Goal: Task Accomplishment & Management: Use online tool/utility

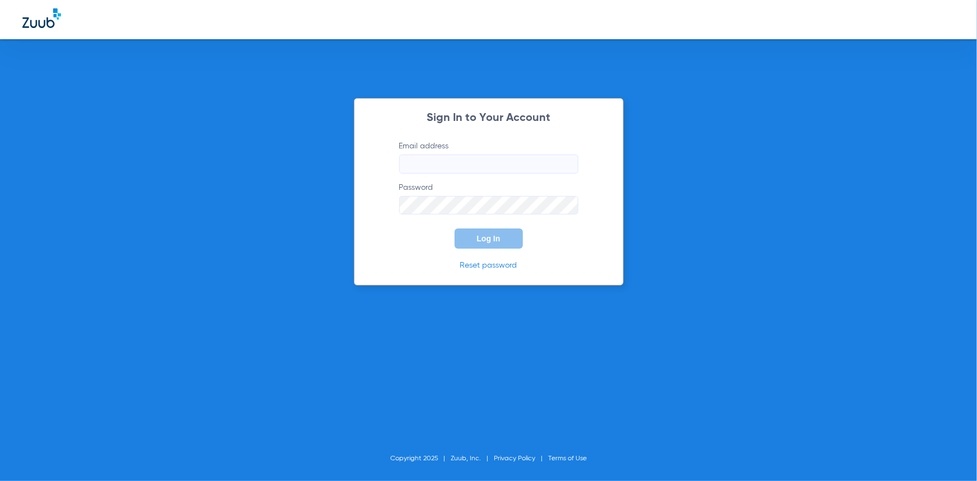
type input "[EMAIL_ADDRESS][DOMAIN_NAME]"
click at [497, 244] on button "Log In" at bounding box center [489, 239] width 68 height 20
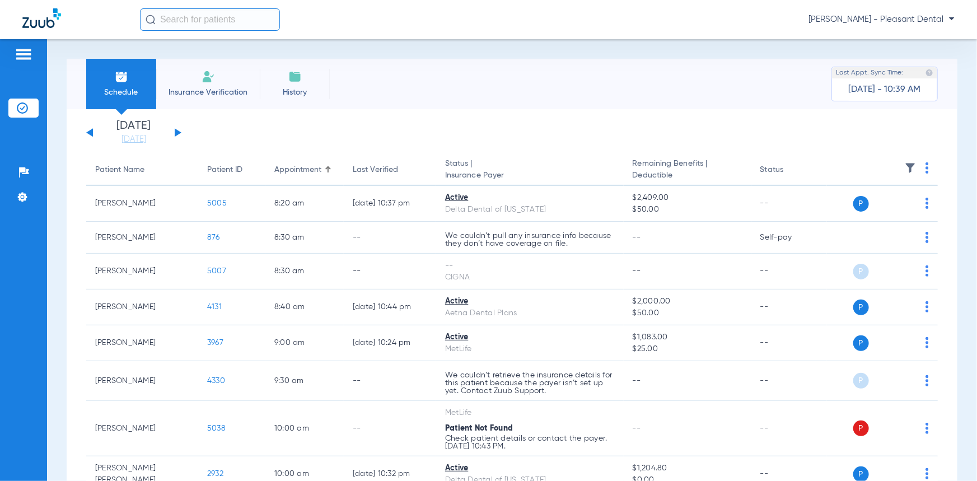
click at [179, 132] on button at bounding box center [178, 132] width 7 height 8
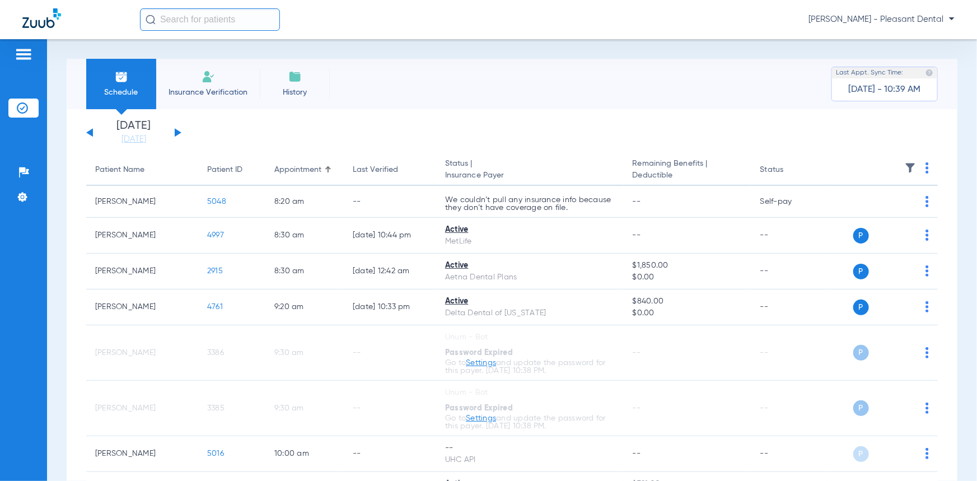
click at [208, 87] on span "Insurance Verification" at bounding box center [208, 92] width 87 height 11
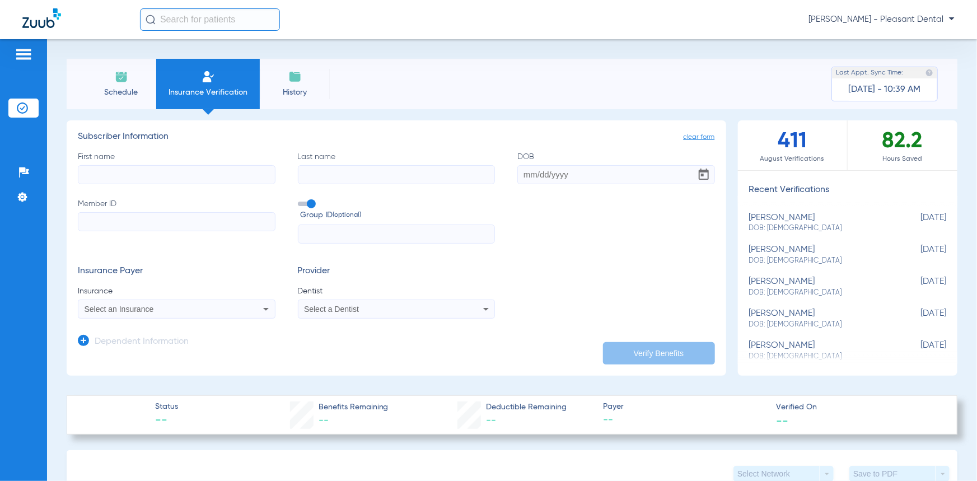
paste input "[PERSON_NAME]"
type input "[PERSON_NAME]"
click at [305, 181] on input "Last name" at bounding box center [397, 174] width 198 height 19
paste input "[PERSON_NAME]"
type input "[PERSON_NAME]"
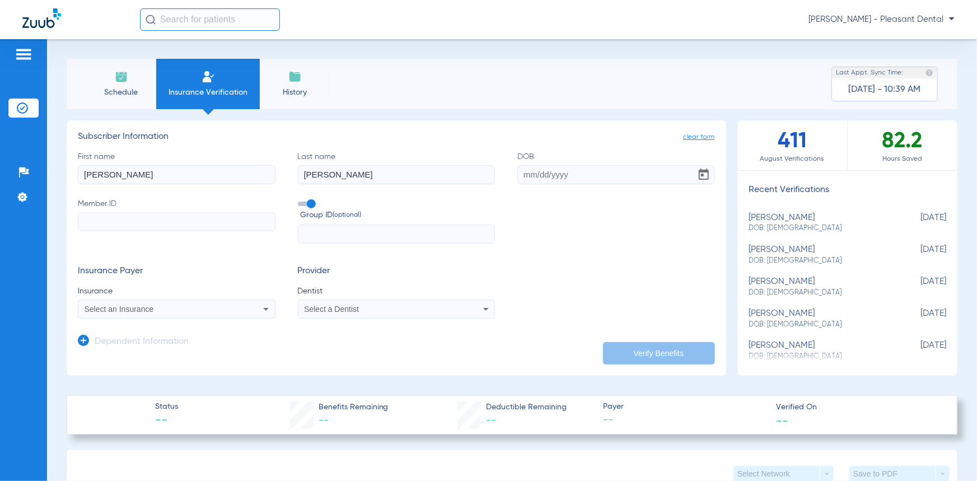
click at [554, 178] on input "DOB" at bounding box center [617, 174] width 198 height 19
paste input "[DATE]"
type input "[DATE]"
click at [145, 224] on input "Member ID" at bounding box center [177, 221] width 198 height 19
paste input "08015658387"
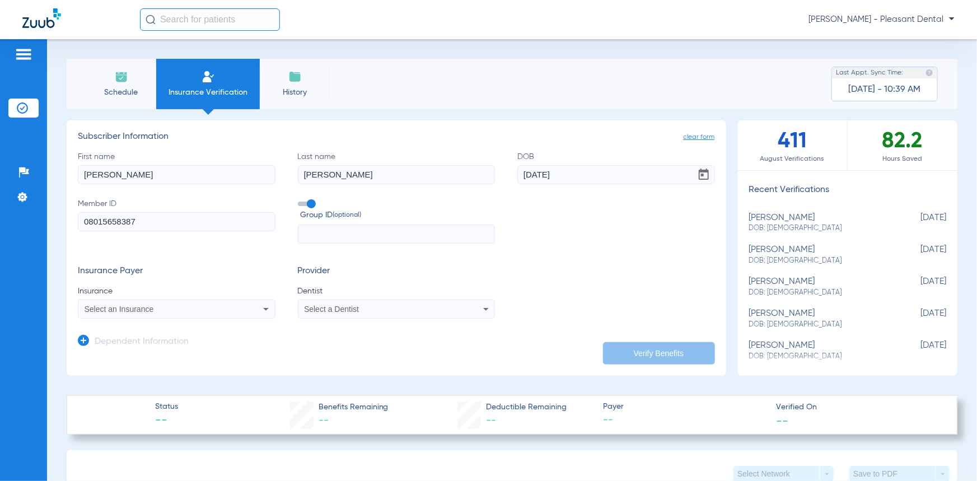
type input "08015658387"
click at [174, 311] on div "Select an Insurance" at bounding box center [159, 309] width 148 height 8
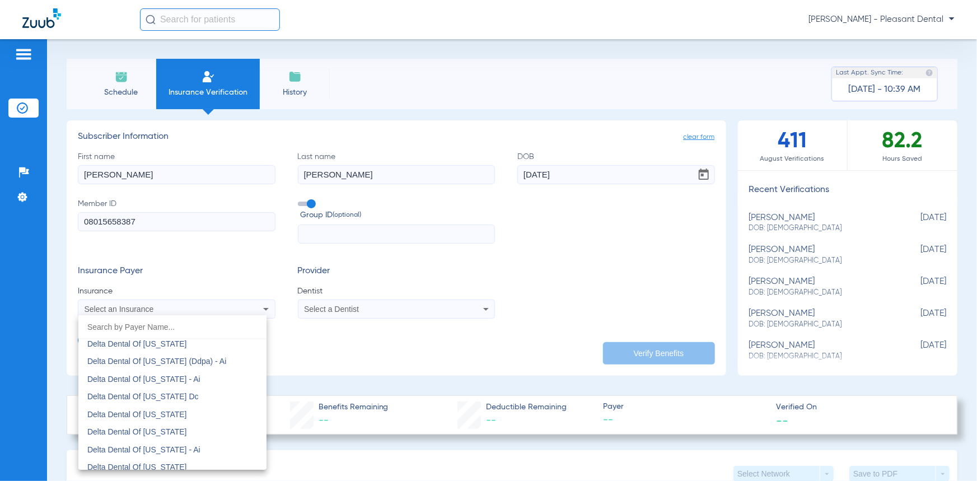
scroll to position [3004, 0]
click at [183, 447] on mat-option "Delta Dental Of [US_STATE]" at bounding box center [172, 450] width 188 height 18
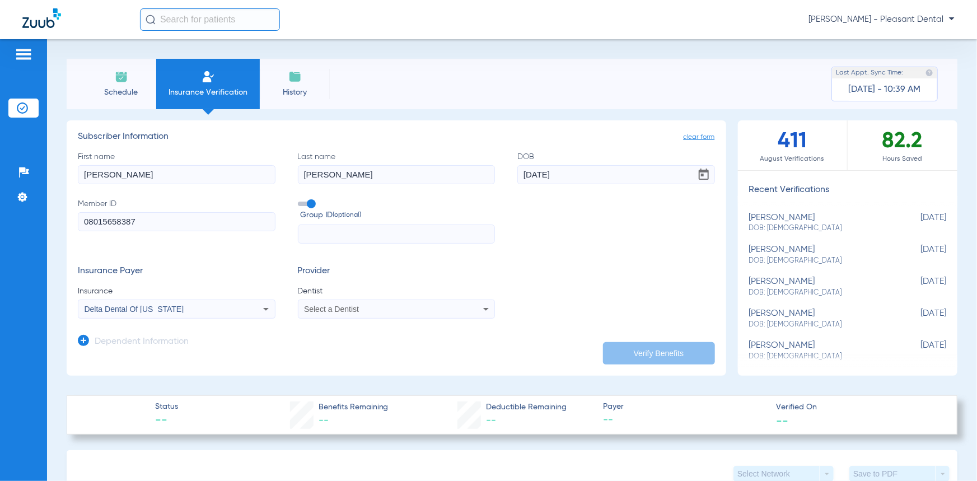
click at [455, 307] on div "Select a Dentist" at bounding box center [397, 308] width 197 height 13
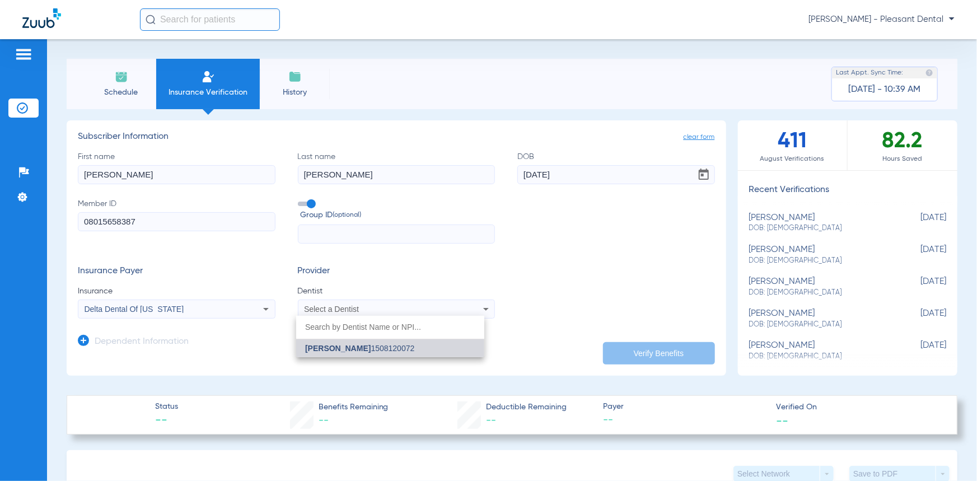
click at [426, 347] on mat-option "[PERSON_NAME] 1508120072" at bounding box center [390, 348] width 188 height 18
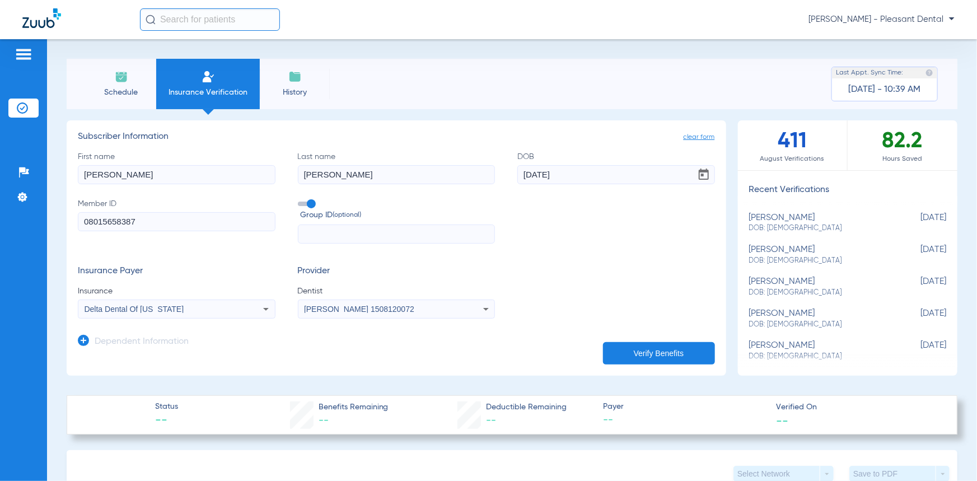
click at [635, 349] on button "Verify Benefits" at bounding box center [659, 353] width 112 height 22
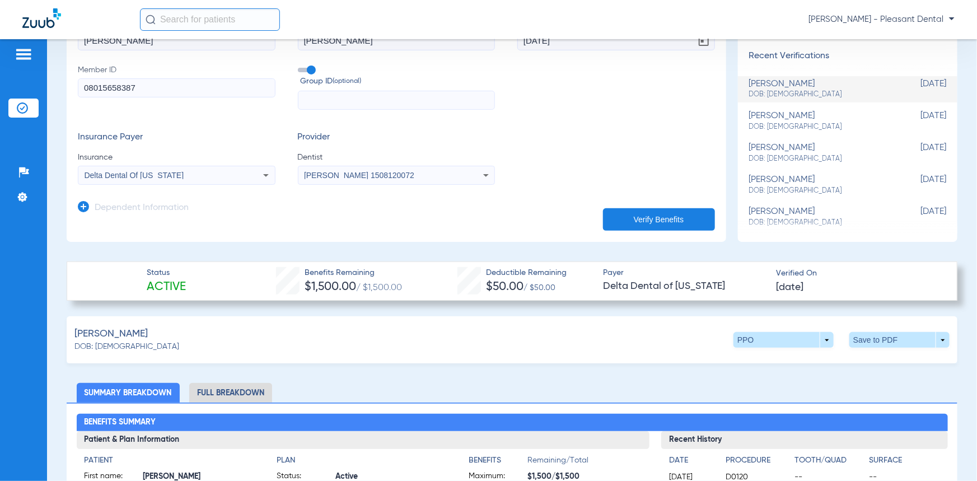
scroll to position [254, 0]
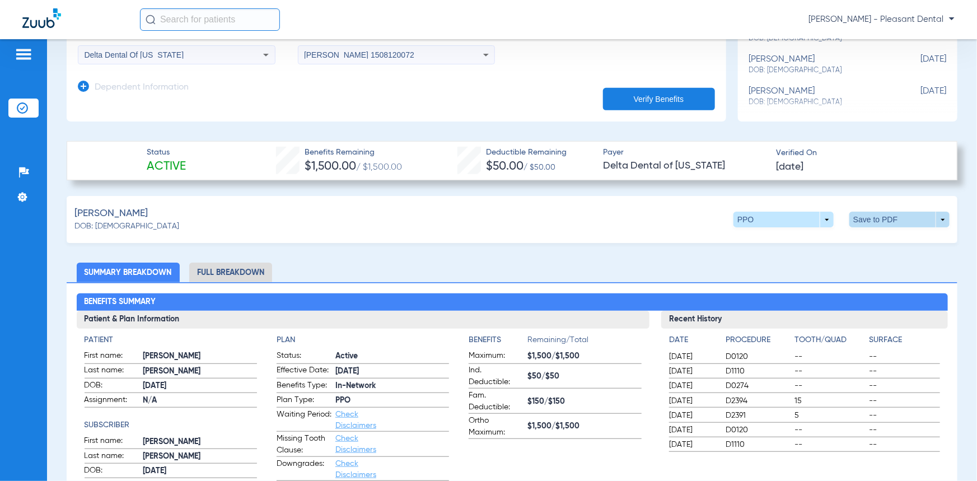
click at [870, 221] on span at bounding box center [900, 220] width 100 height 16
click at [789, 238] on span "Save to PDF" at bounding box center [808, 240] width 44 height 8
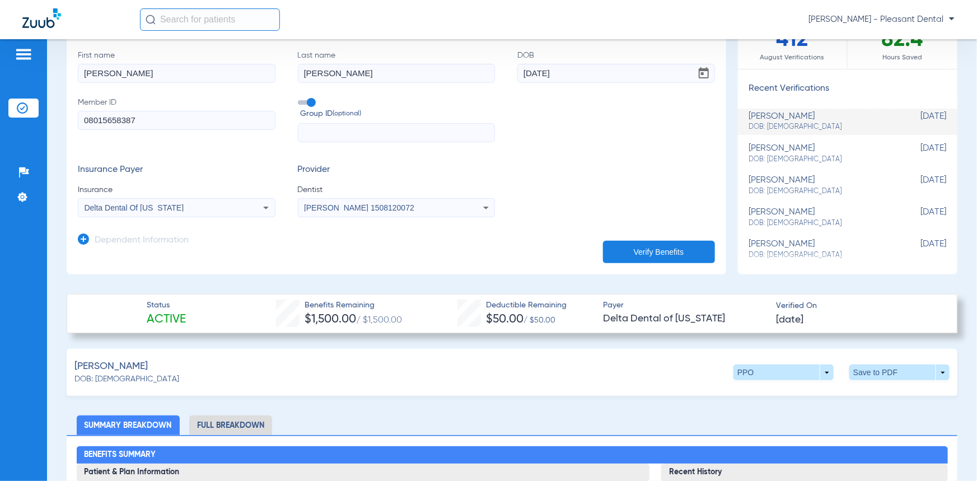
scroll to position [0, 0]
